Goal: Use online tool/utility: Use online tool/utility

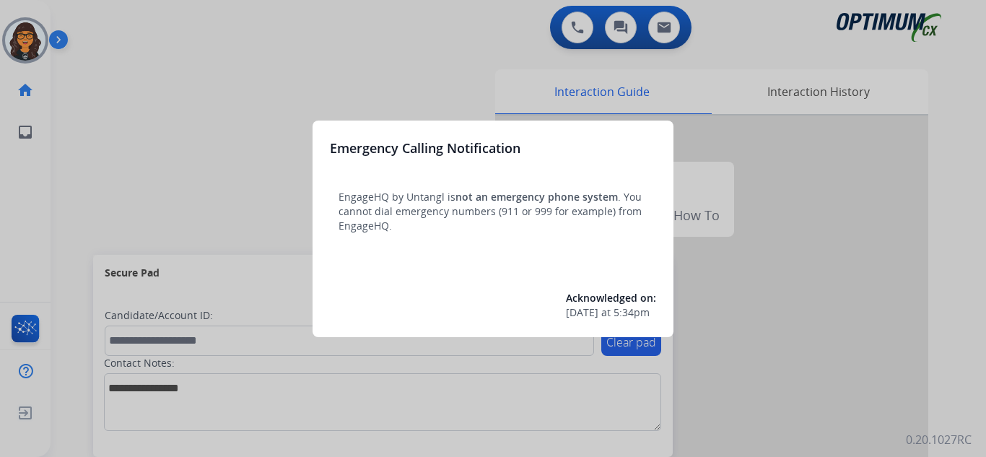
click at [92, 26] on div at bounding box center [493, 228] width 986 height 457
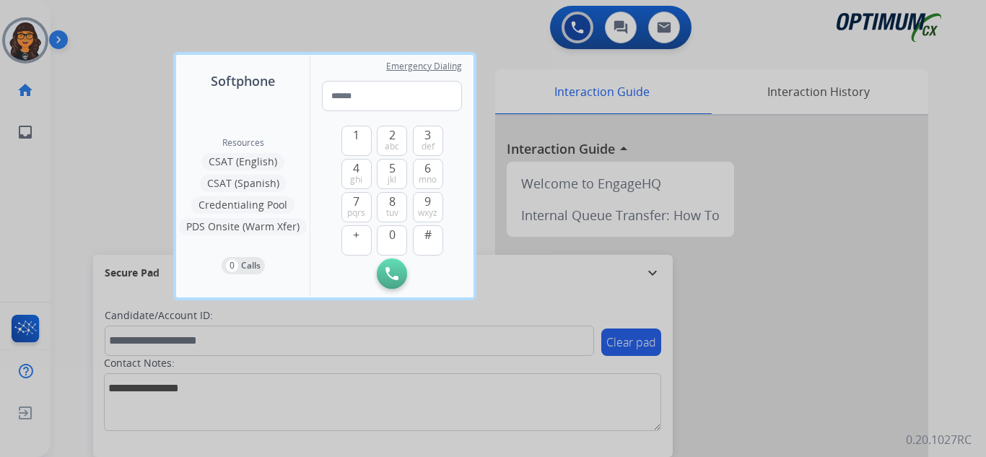
click at [100, 21] on div at bounding box center [493, 228] width 986 height 457
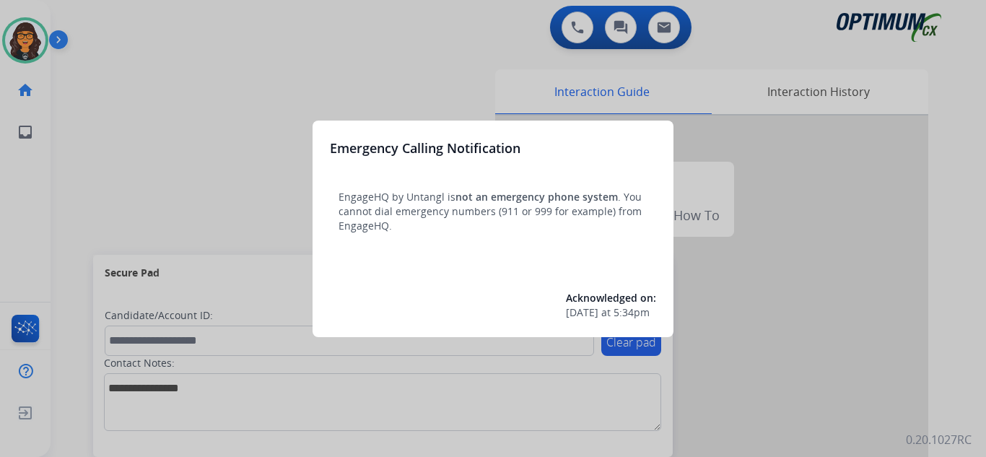
click at [97, 22] on div at bounding box center [493, 228] width 986 height 457
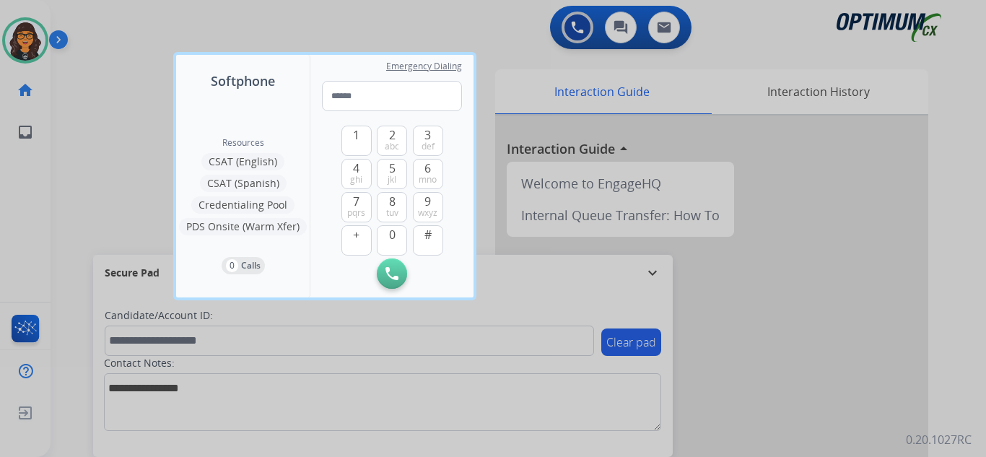
click at [97, 22] on div at bounding box center [493, 228] width 986 height 457
